Goal: Task Accomplishment & Management: Manage account settings

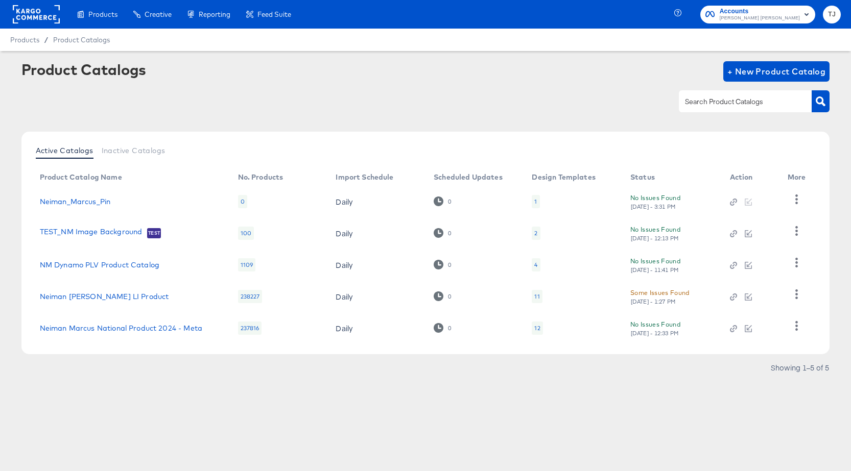
click at [42, 14] on rect at bounding box center [36, 14] width 47 height 18
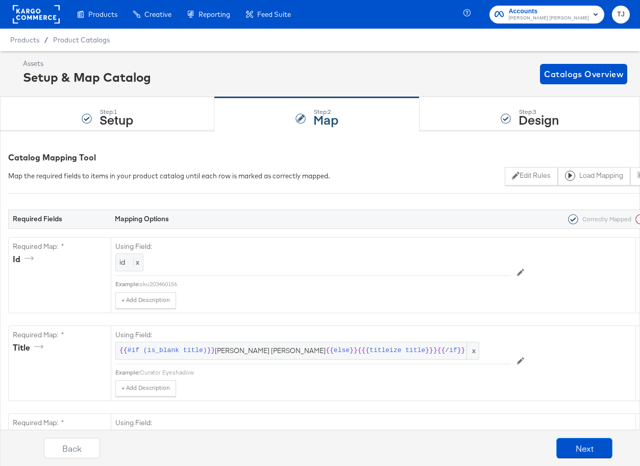
click at [34, 14] on rect at bounding box center [36, 14] width 47 height 18
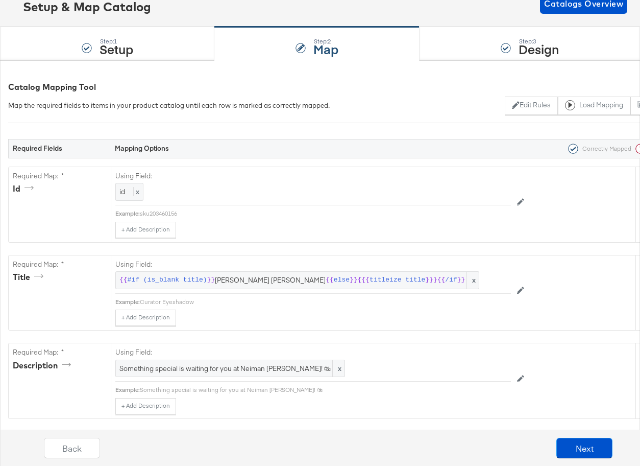
scroll to position [72, 0]
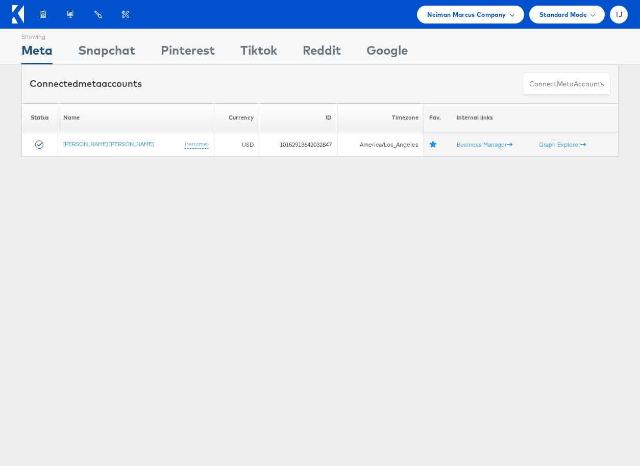
click at [470, 14] on span "Neiman Marcus Company" at bounding box center [466, 14] width 79 height 11
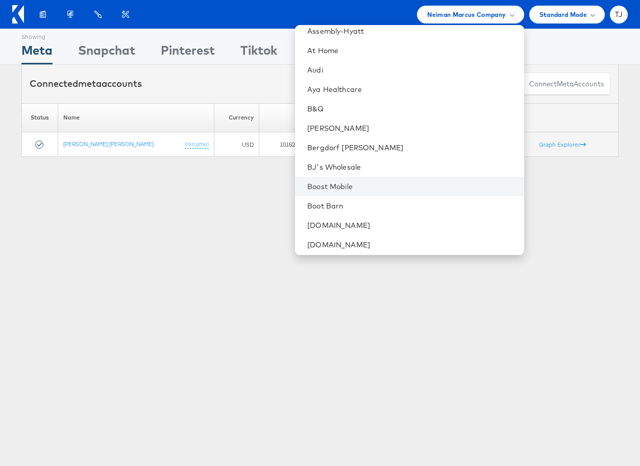
scroll to position [213, 0]
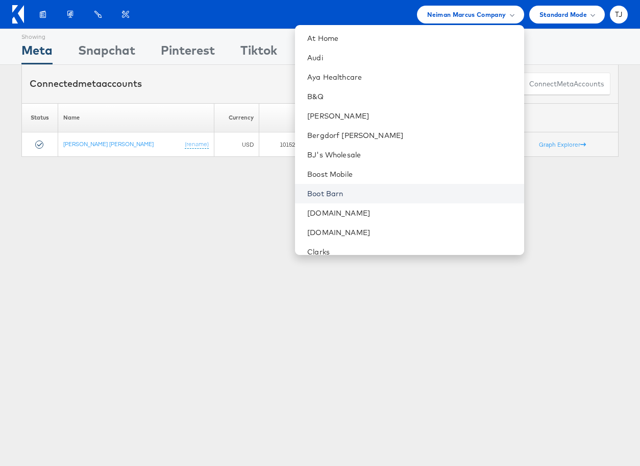
click at [413, 191] on link "Boot Barn" at bounding box center [411, 193] width 208 height 10
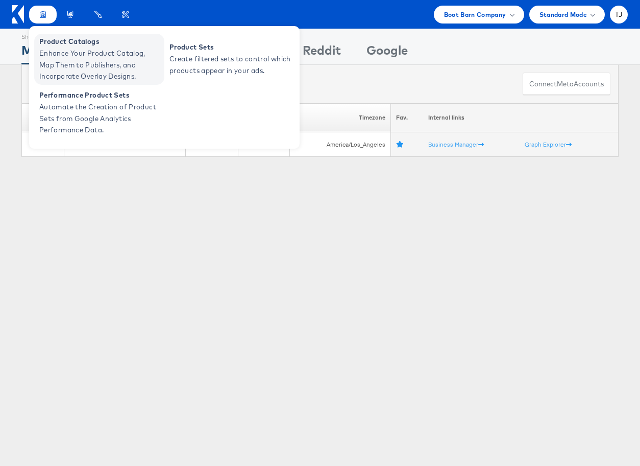
click at [45, 50] on span "Enhance Your Product Catalog, Map Them to Publishers, and Incorporate Overlay D…" at bounding box center [100, 64] width 123 height 35
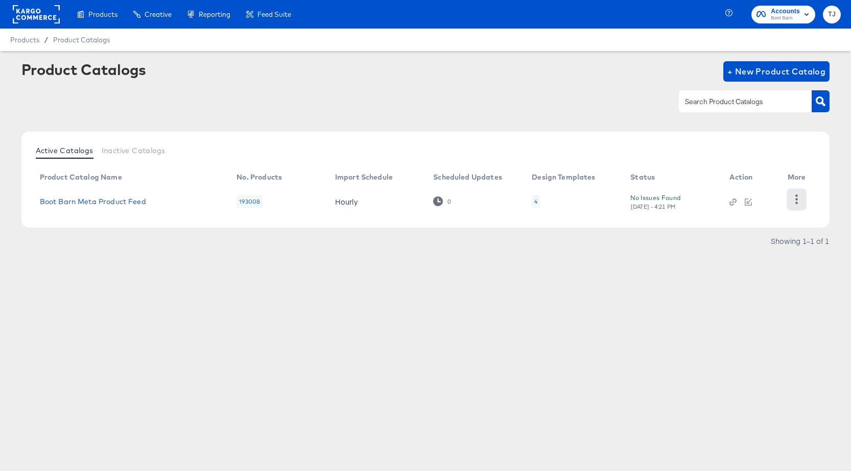
click at [640, 197] on icon "button" at bounding box center [797, 200] width 10 height 10
click at [640, 203] on div "HUD Checks (Internal)" at bounding box center [754, 199] width 102 height 16
drag, startPoint x: 43, startPoint y: 13, endPoint x: 68, endPoint y: 21, distance: 25.8
click at [43, 13] on rect at bounding box center [36, 14] width 47 height 18
